Goal: Task Accomplishment & Management: Use online tool/utility

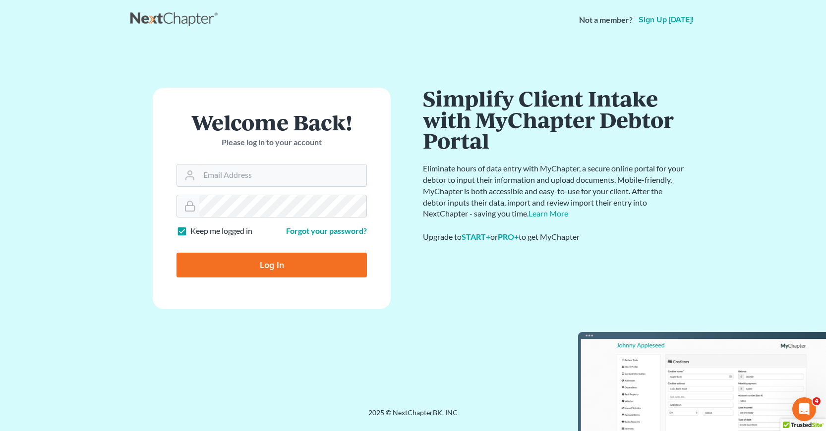
type input "[EMAIL_ADDRESS][DOMAIN_NAME]"
click at [267, 266] on input "Log In" at bounding box center [271, 265] width 190 height 25
type input "Thinking..."
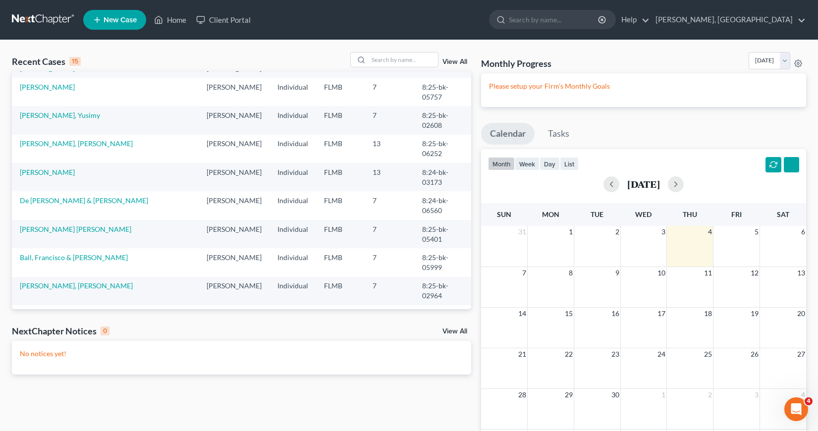
scroll to position [50, 0]
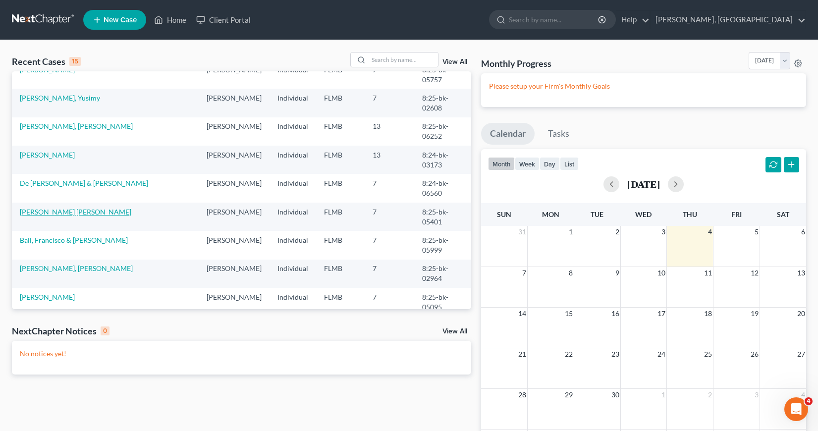
click at [59, 216] on link "Rodriguez Alvarez, Zulay" at bounding box center [75, 212] width 111 height 8
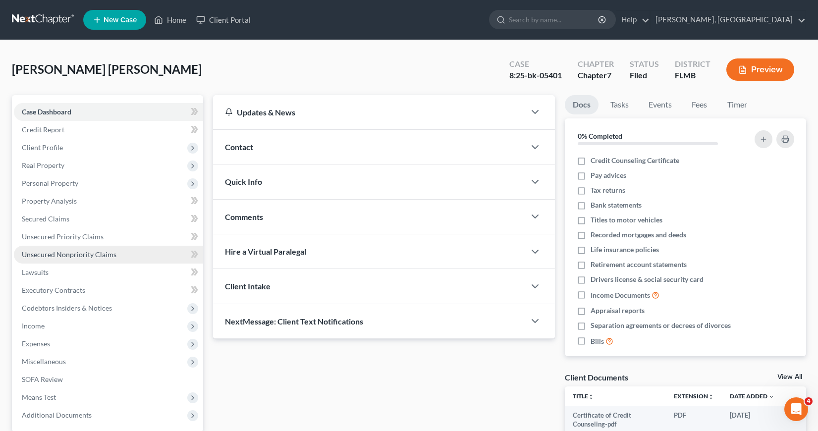
click at [83, 256] on span "Unsecured Nonpriority Claims" at bounding box center [69, 254] width 95 height 8
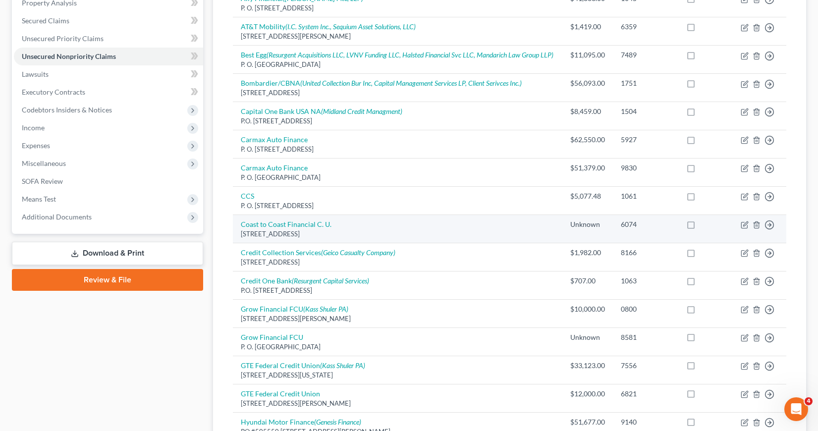
scroll to position [248, 0]
